Goal: Check status: Check status

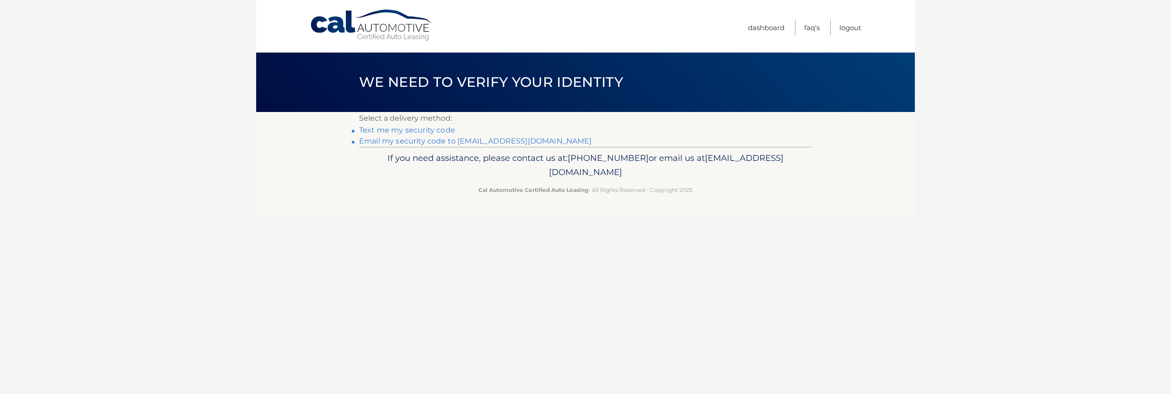
click at [568, 144] on link "**********" at bounding box center [475, 141] width 233 height 9
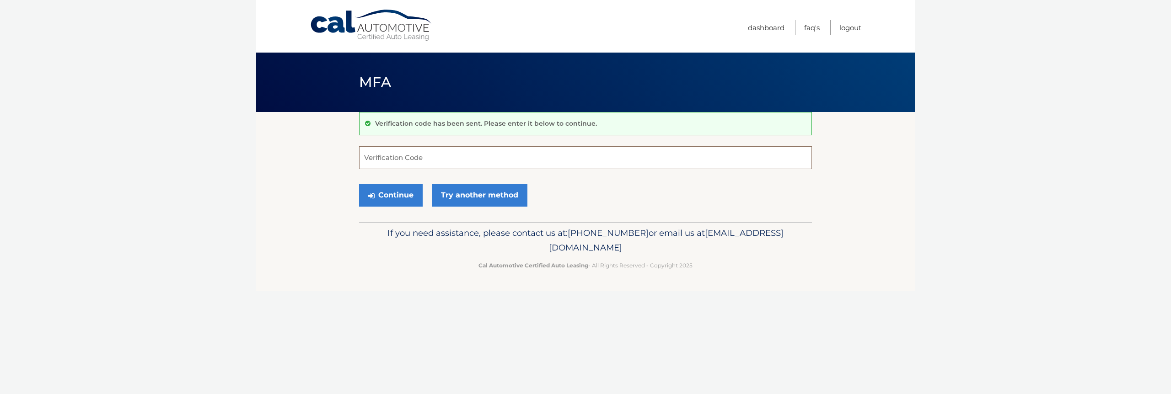
click at [413, 154] on input "Verification Code" at bounding box center [585, 157] width 453 height 23
paste input "681268"
type input "681268"
click at [394, 203] on button "Continue" at bounding box center [391, 195] width 64 height 23
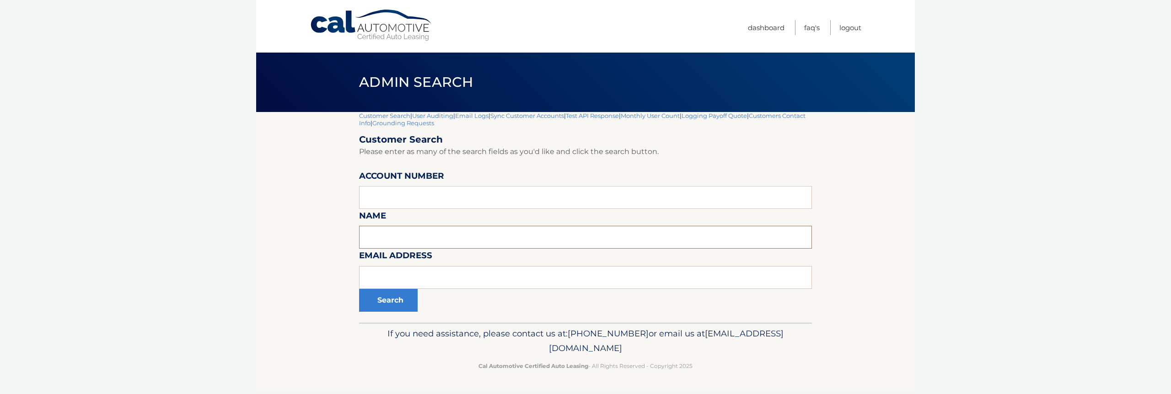
click at [384, 238] on input "text" at bounding box center [585, 237] width 453 height 23
type input "Black"
click at [359, 289] on button "Search" at bounding box center [388, 300] width 59 height 23
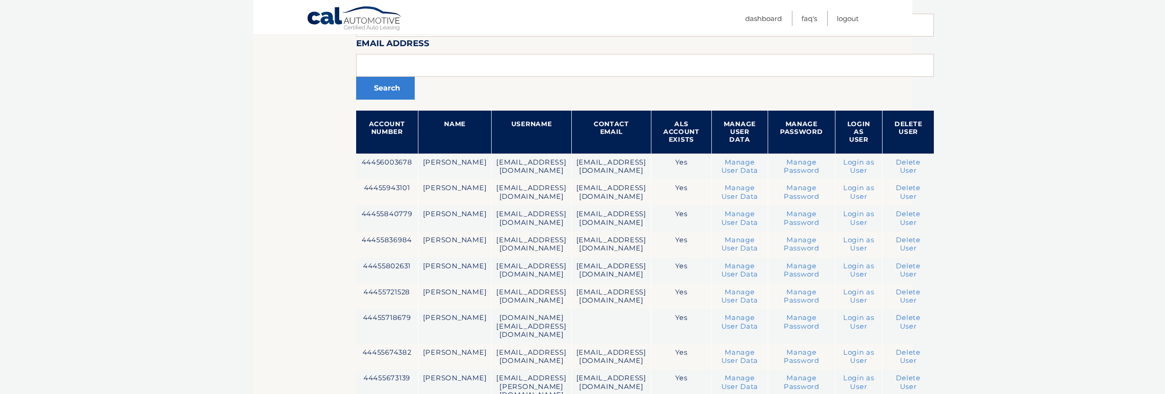
scroll to position [200, 0]
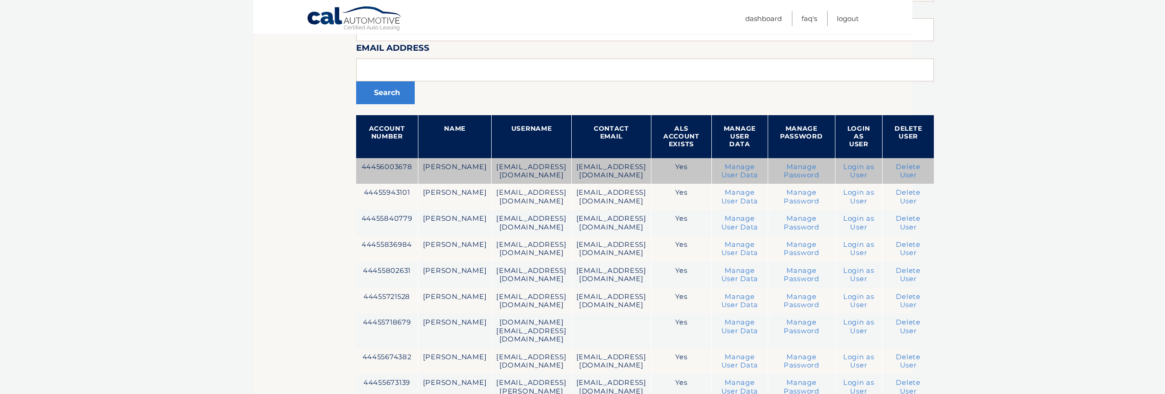
click at [874, 172] on link "Login as User" at bounding box center [858, 171] width 31 height 16
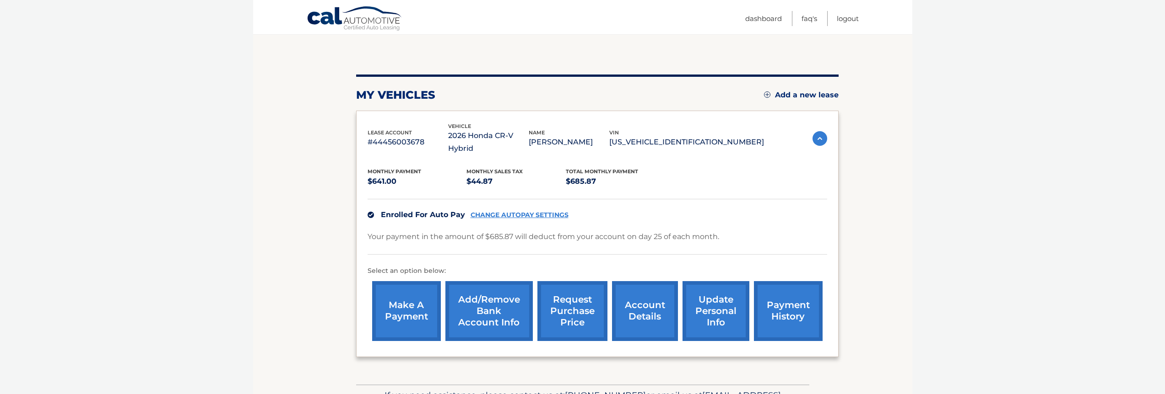
scroll to position [125, 0]
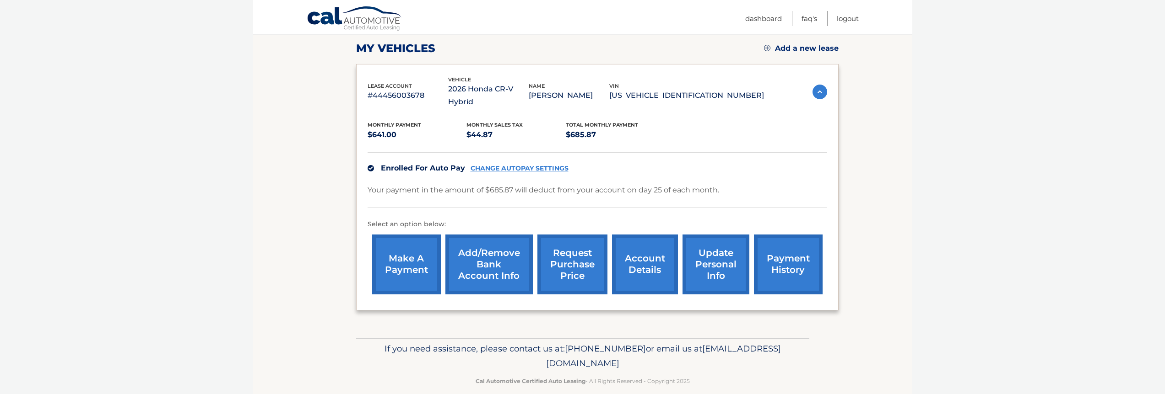
click at [642, 255] on link "account details" at bounding box center [645, 265] width 66 height 60
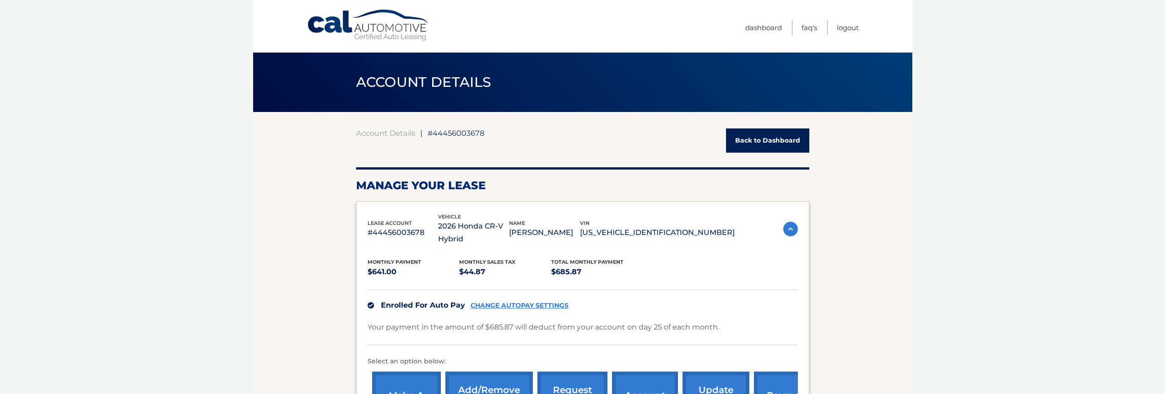
scroll to position [220, 0]
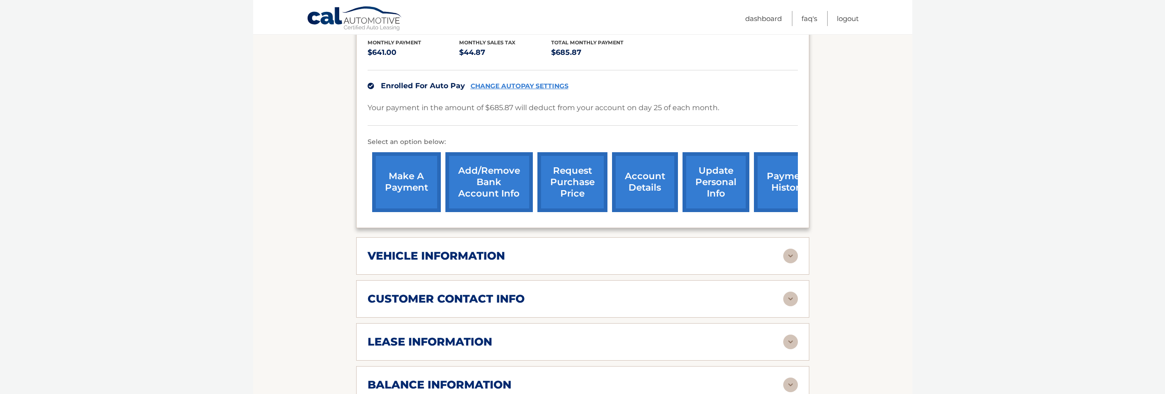
click at [590, 255] on div "vehicle information" at bounding box center [575, 256] width 416 height 14
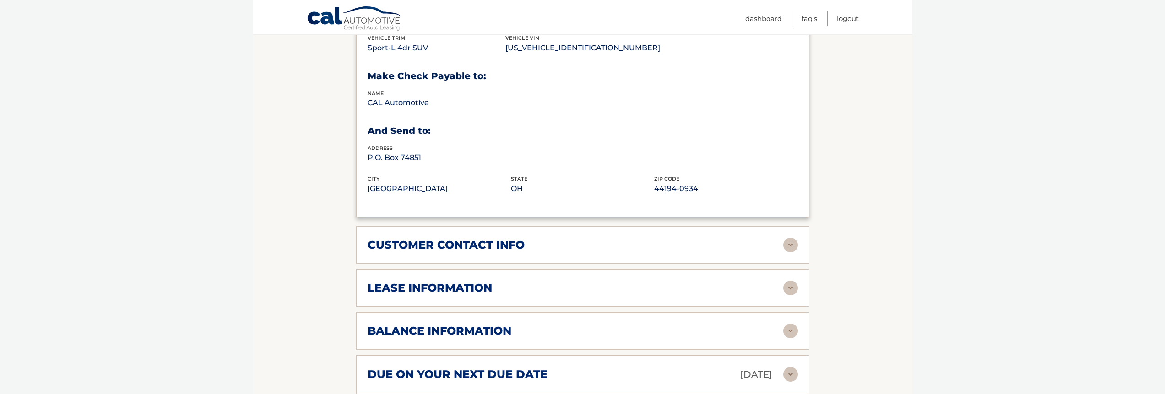
click at [625, 248] on div "customer contact info" at bounding box center [575, 245] width 416 height 14
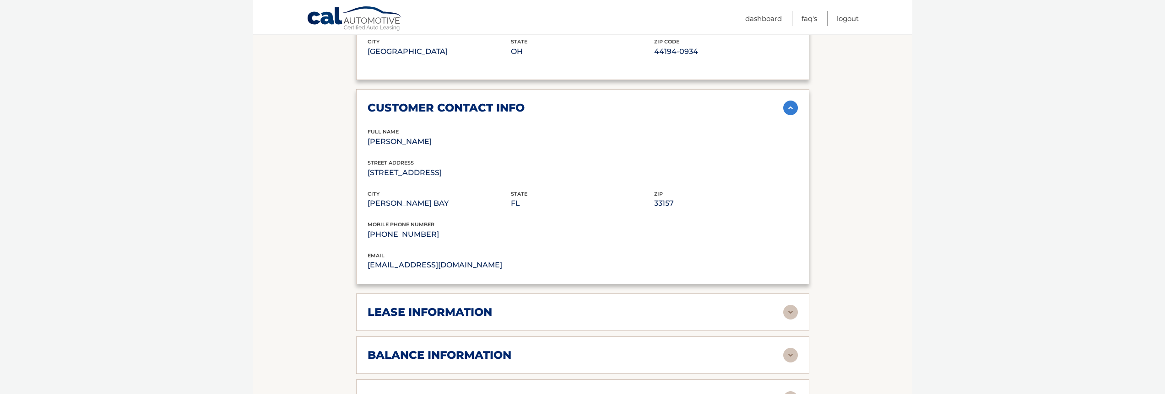
scroll to position [769, 0]
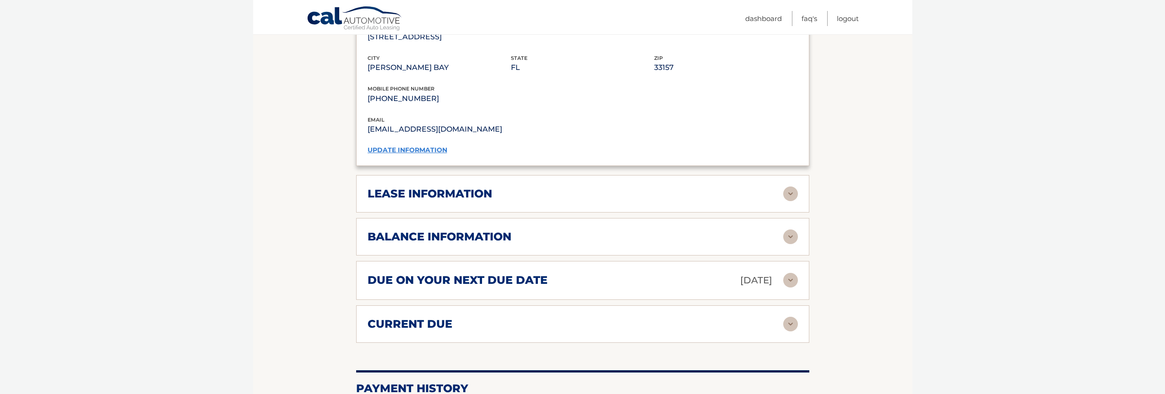
click at [561, 199] on div "lease information" at bounding box center [575, 194] width 416 height 14
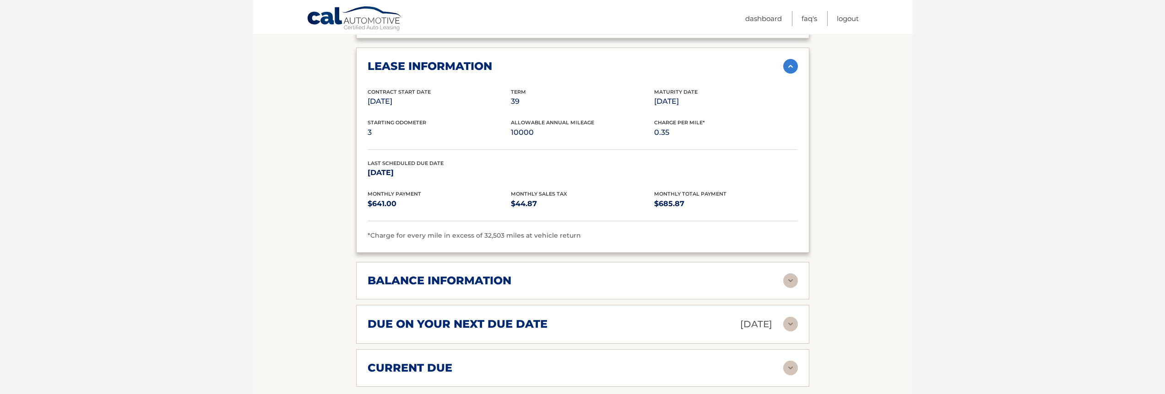
scroll to position [934, 0]
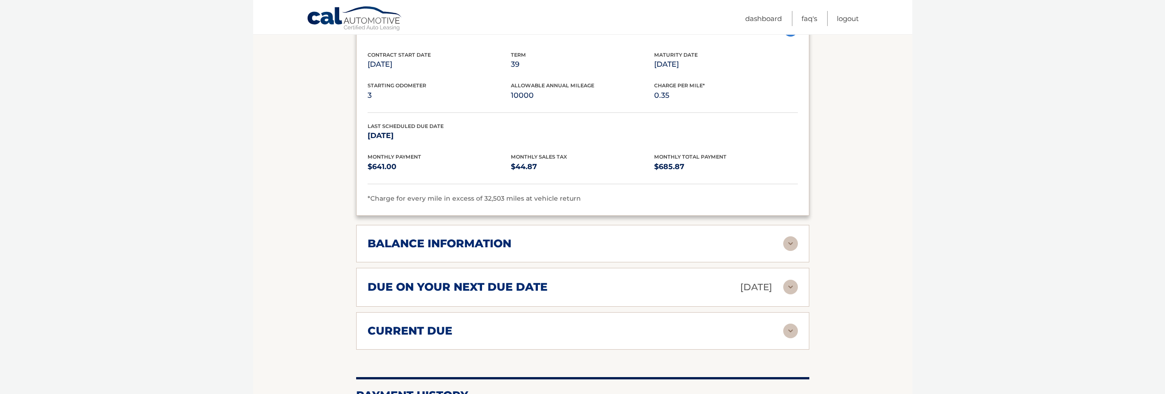
click at [563, 230] on div "balance information Payments Received 2 Payments Remaining 37 Next Payment will…" at bounding box center [582, 244] width 453 height 38
click at [500, 254] on div "balance information Payments Received 2 Payments Remaining 37 Next Payment will…" at bounding box center [582, 244] width 453 height 38
click at [770, 246] on div "balance information" at bounding box center [575, 244] width 416 height 14
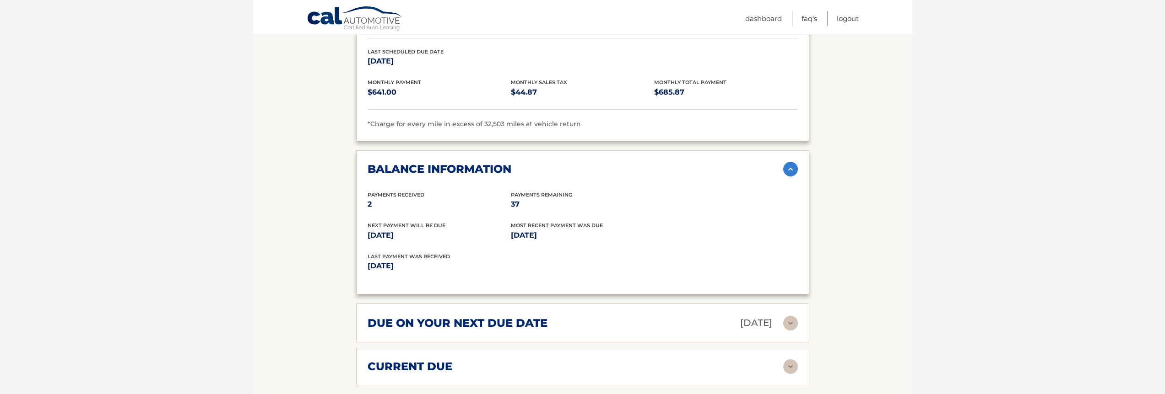
scroll to position [1153, 0]
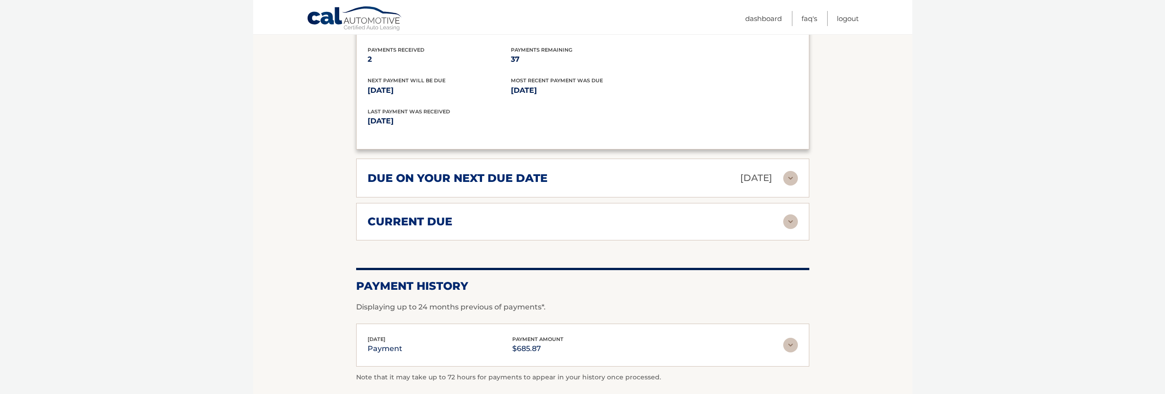
click at [588, 213] on div "current due Late Charges $0.00 Miscelleneous Charges* $0.00 Sales Tax $0.00 pay…" at bounding box center [582, 222] width 453 height 38
click at [787, 224] on img at bounding box center [790, 222] width 15 height 15
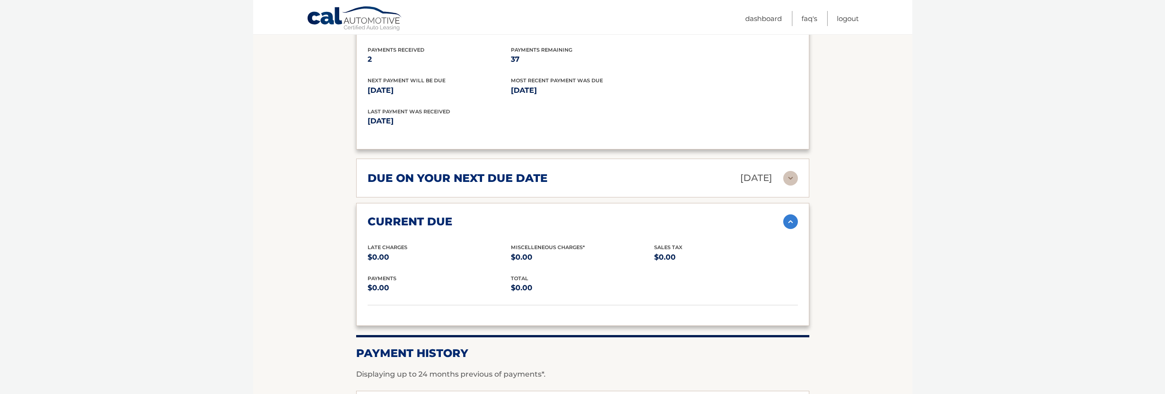
click at [795, 178] on img at bounding box center [790, 178] width 15 height 15
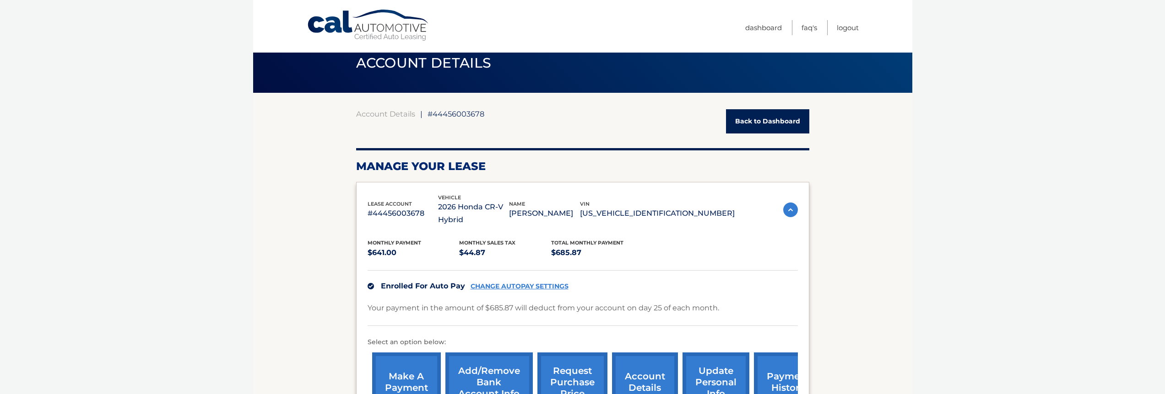
scroll to position [0, 0]
